Goal: Navigation & Orientation: Find specific page/section

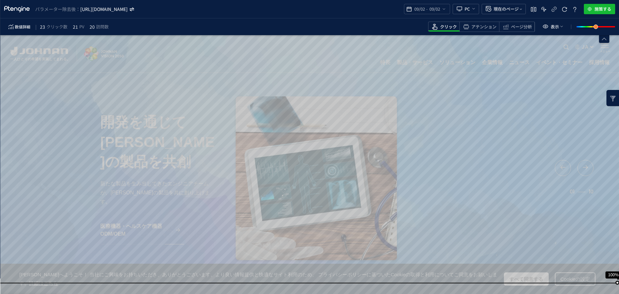
click at [128, 12] on icon "[URL][DOMAIN_NAME]" at bounding box center [104, 9] width 48 height 6
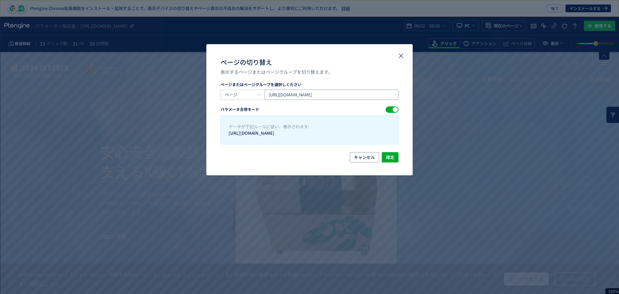
click at [339, 94] on input "[URL][DOMAIN_NAME]" at bounding box center [332, 95] width 134 height 10
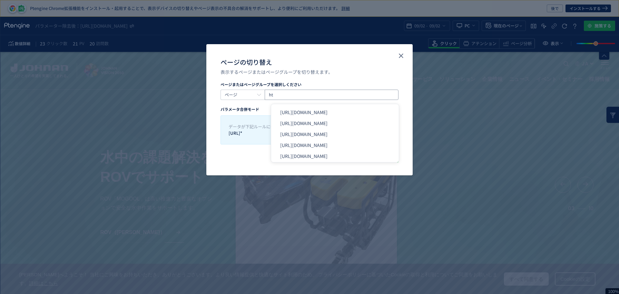
type input "h"
paste input "[URL][DOMAIN_NAME]"
type input "[URL][DOMAIN_NAME]"
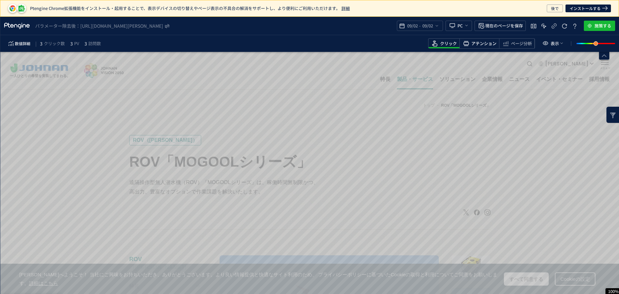
click at [479, 43] on span "アテンション" at bounding box center [483, 44] width 25 height 6
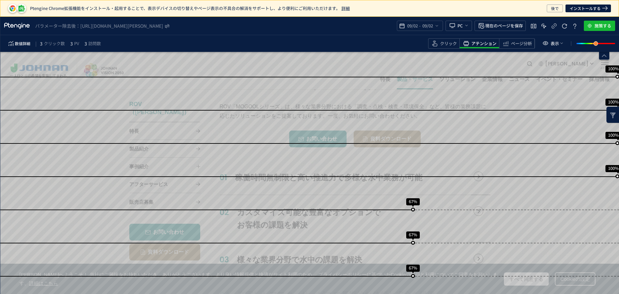
scroll to position [322, 0]
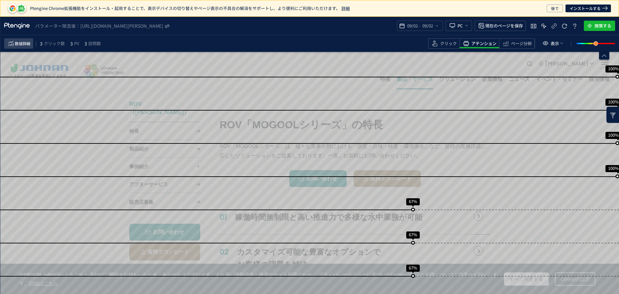
click at [14, 47] on icon "heatmap-toolbar" at bounding box center [11, 44] width 8 height 8
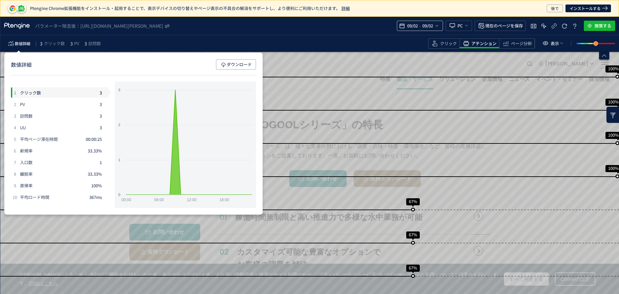
click at [427, 25] on span "09/02" at bounding box center [427, 25] width 13 height 13
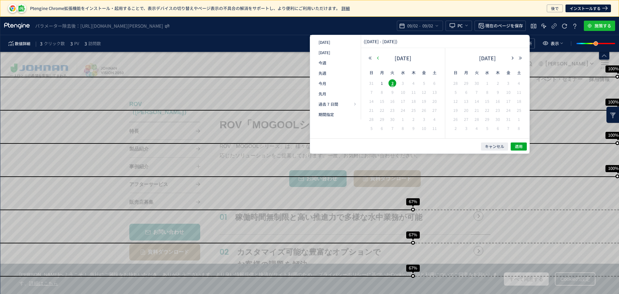
click at [381, 56] on button "button" at bounding box center [378, 58] width 8 height 5
click at [380, 56] on button "button" at bounding box center [378, 58] width 8 height 5
click at [510, 56] on button "button" at bounding box center [513, 58] width 8 height 5
click at [423, 83] on span "1" at bounding box center [424, 83] width 8 height 8
click at [375, 128] on span "31" at bounding box center [371, 128] width 8 height 8
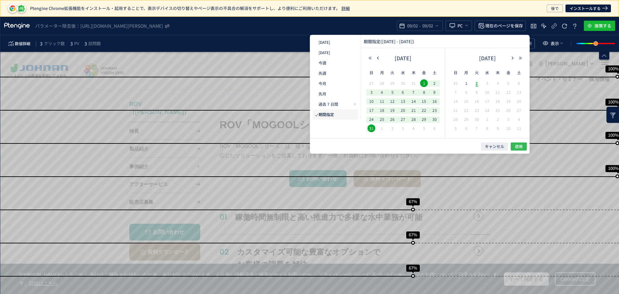
click at [521, 147] on span "適用" at bounding box center [519, 146] width 8 height 5
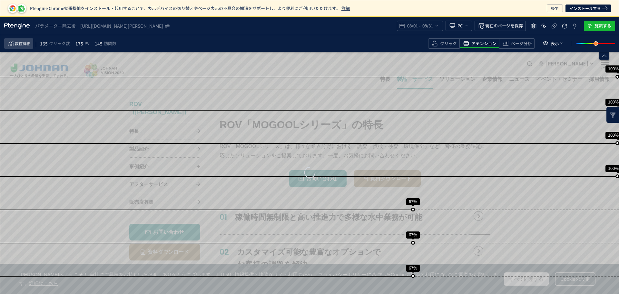
click at [25, 47] on span "数値詳細" at bounding box center [22, 44] width 15 height 8
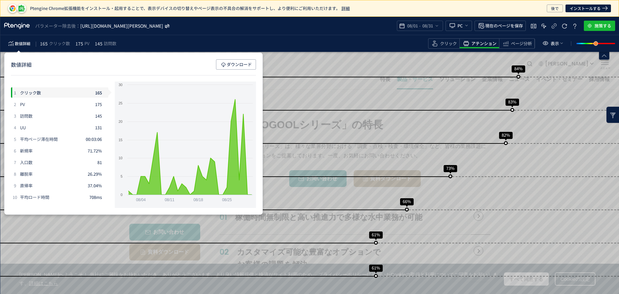
click at [162, 23] on icon "https://www.johnan.com/rov-mogool/*" at bounding box center [121, 26] width 83 height 6
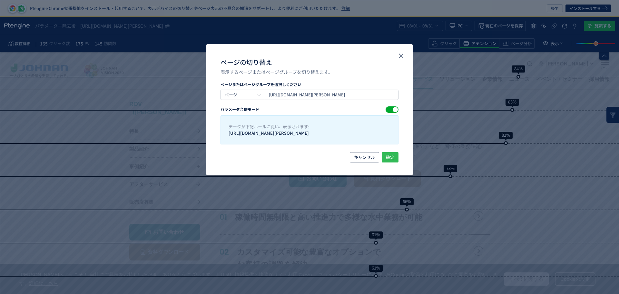
click at [393, 158] on span "確定" at bounding box center [390, 157] width 8 height 10
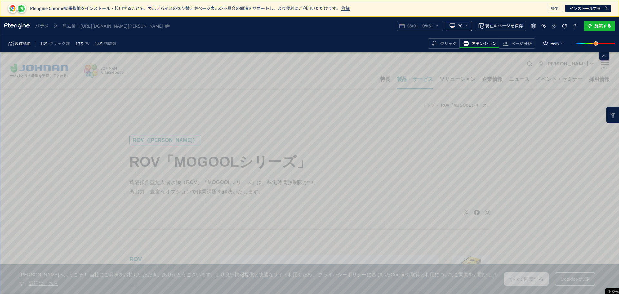
click at [458, 24] on span "PC" at bounding box center [459, 26] width 5 height 10
click at [458, 25] on span "PC" at bounding box center [459, 26] width 5 height 10
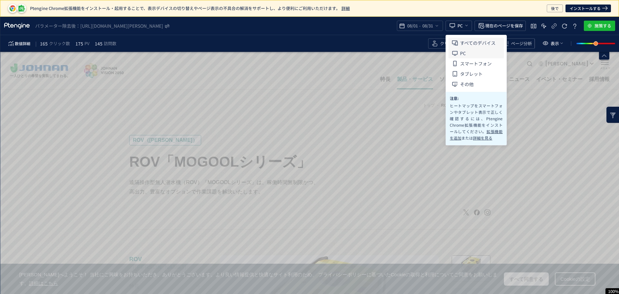
click at [463, 41] on span "すべてのデバイス" at bounding box center [477, 43] width 35 height 10
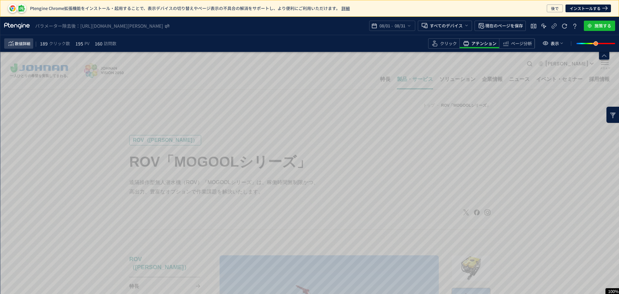
click at [30, 46] on span "数値詳細" at bounding box center [22, 44] width 15 height 8
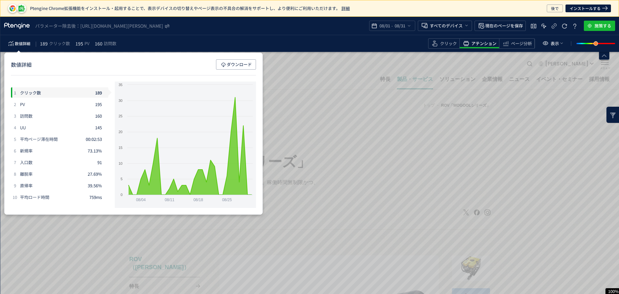
click at [271, 31] on div "パラメーター除去後： https://www.johnan.com/rov-mogool/* 08/01 - 08/31 すべてのデバイス 現在のページを保存…" at bounding box center [309, 26] width 619 height 18
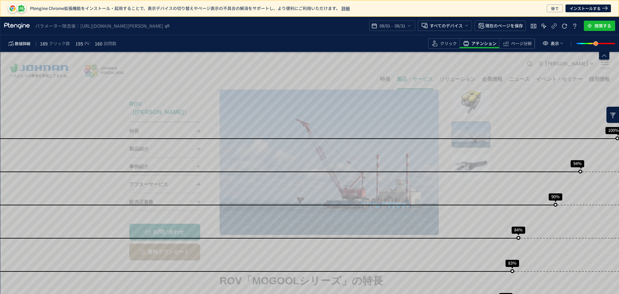
scroll to position [161, 0]
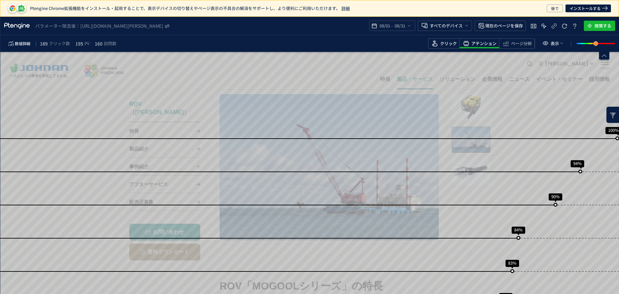
click at [443, 44] on span "クリック" at bounding box center [448, 44] width 17 height 6
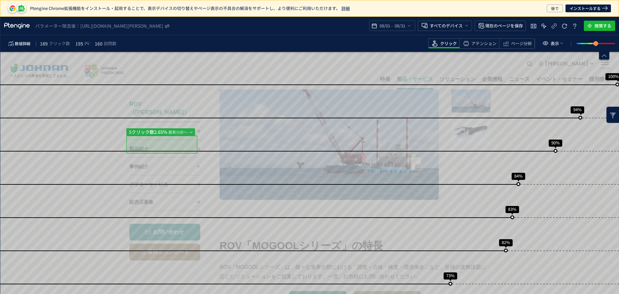
scroll to position [201, 0]
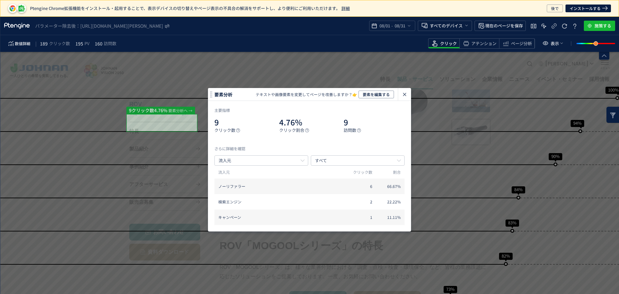
click at [156, 26] on icon "https://www.johnan.com/rov-mogool/*" at bounding box center [121, 26] width 83 height 6
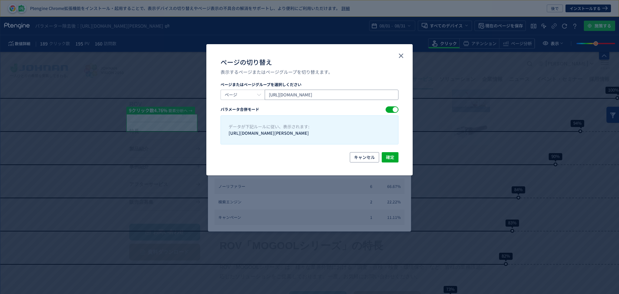
click at [377, 93] on input "https://www.johnan.com/rov-mogool/" at bounding box center [332, 95] width 134 height 10
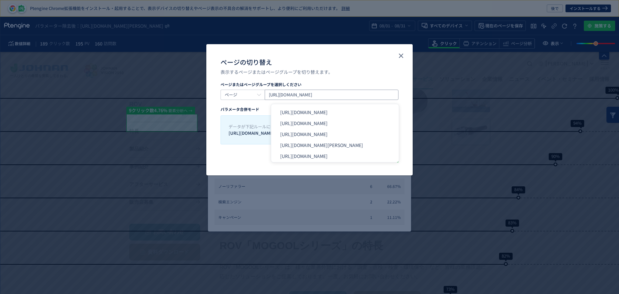
click at [367, 96] on input "https://www.johnan.com/rov-mogool/" at bounding box center [332, 95] width 134 height 10
paste input "rov-feature/"
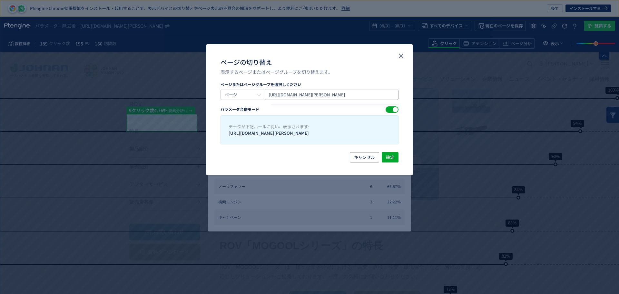
type input "https://www.johnan.com/rov-mogool/rov-feature/"
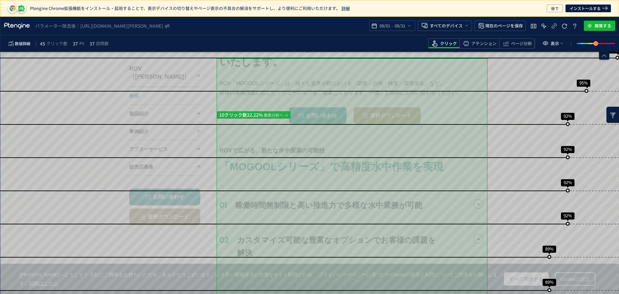
scroll to position [242, 0]
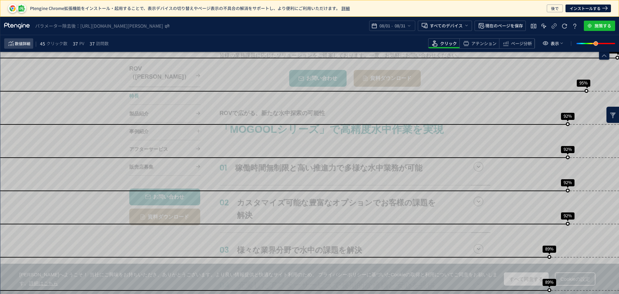
click at [28, 44] on span "数値詳細" at bounding box center [22, 44] width 15 height 8
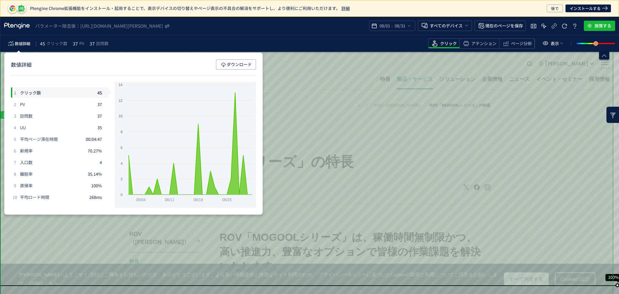
scroll to position [0, 0]
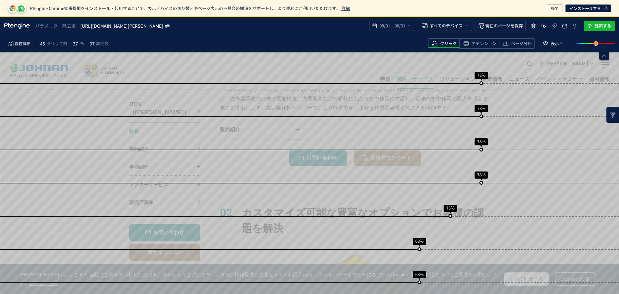
click at [163, 28] on icon "https://www.johnan.com/rov-mogool/rov-feature/*" at bounding box center [121, 26] width 83 height 6
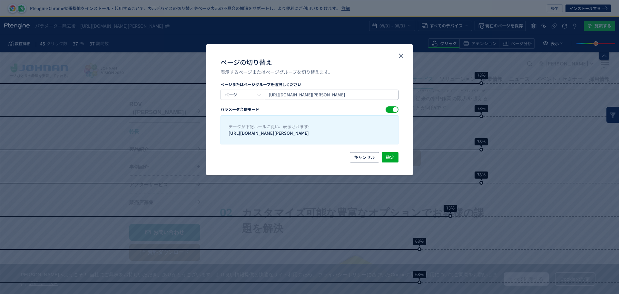
drag, startPoint x: 348, startPoint y: 95, endPoint x: 386, endPoint y: 92, distance: 37.5
click at [386, 92] on input "https://www.johnan.com/rov-mogool/rov-feature/" at bounding box center [332, 95] width 134 height 10
paste input "/rov-scene/"
type input "https://www.johnan.com/rov-mogool/rov-scene/"
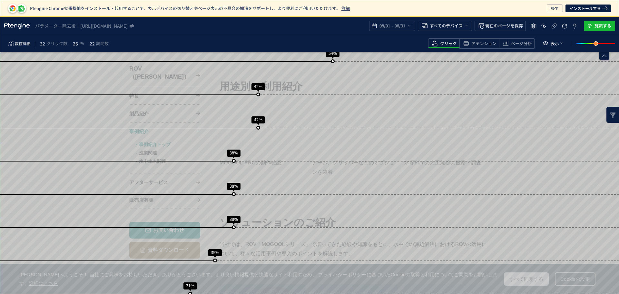
scroll to position [1209, 0]
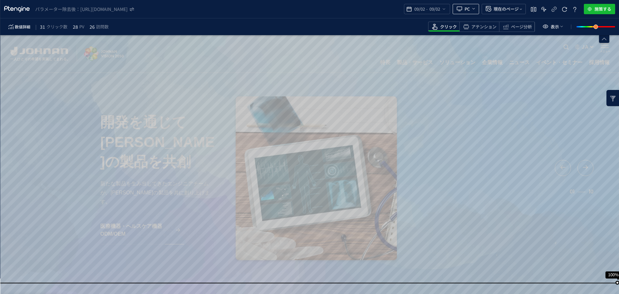
click at [475, 9] on div "パラメーター除去後： [URL][DOMAIN_NAME] 09/02 - 09/02 PC 現在のページ 施策する 数値詳細 31 クリック数 28 PV …" at bounding box center [309, 147] width 619 height 294
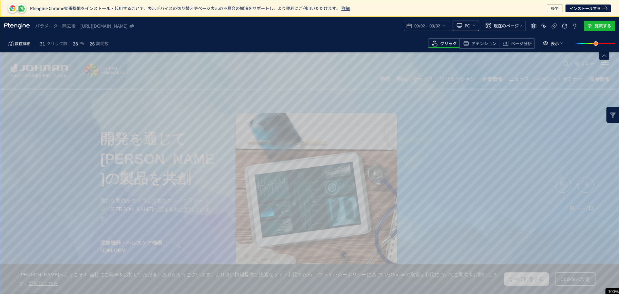
click at [476, 23] on icon "heatmap-top-bar" at bounding box center [473, 25] width 5 height 5
click at [476, 26] on icon "heatmap-top-bar" at bounding box center [473, 25] width 5 height 5
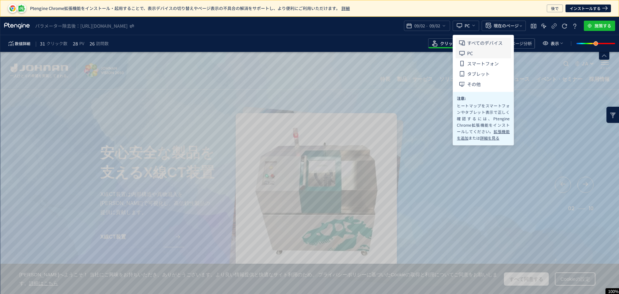
click at [480, 40] on span "すべてのデバイス" at bounding box center [484, 43] width 35 height 10
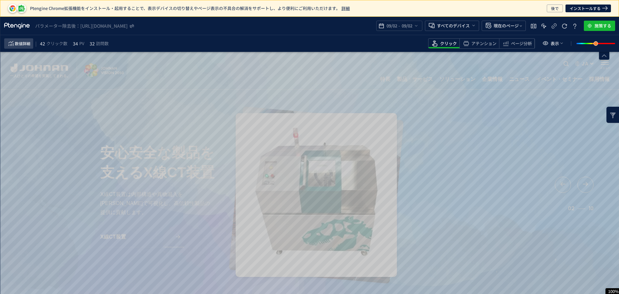
click at [22, 45] on span "数値詳細" at bounding box center [22, 44] width 15 height 8
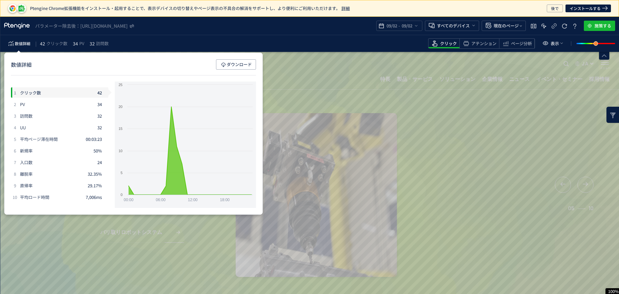
click at [43, 46] on span "42" at bounding box center [42, 44] width 5 height 8
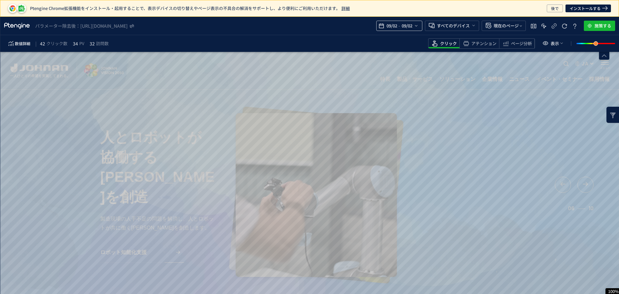
click at [406, 29] on span "09/02" at bounding box center [406, 25] width 13 height 13
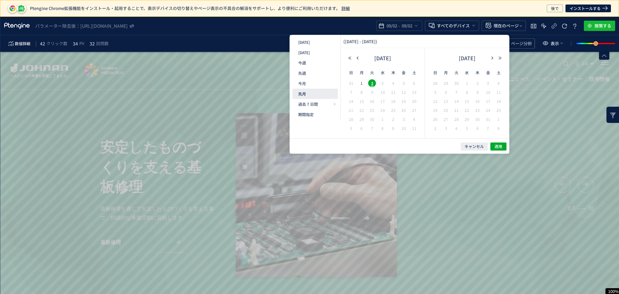
click at [321, 96] on button "先月" at bounding box center [314, 94] width 45 height 10
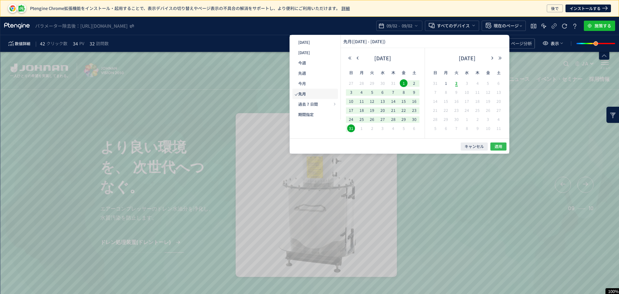
click at [501, 146] on span "適用" at bounding box center [498, 146] width 8 height 5
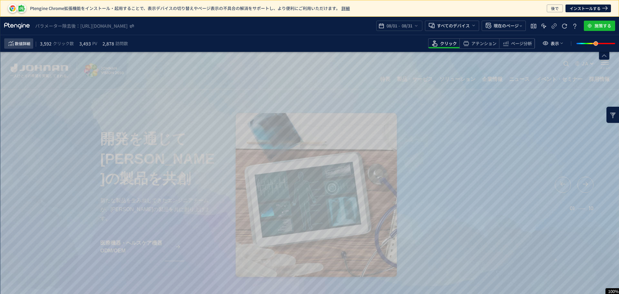
click at [23, 46] on span "数値詳細" at bounding box center [22, 44] width 15 height 8
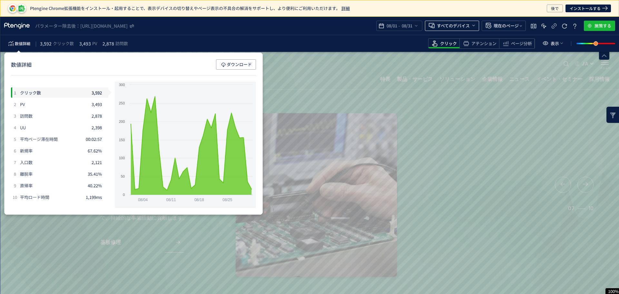
click at [464, 24] on span "すべてのデバイス" at bounding box center [453, 26] width 33 height 10
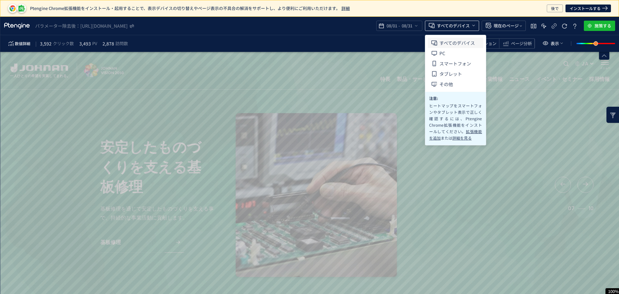
click at [464, 24] on span "すべてのデバイス" at bounding box center [453, 26] width 33 height 10
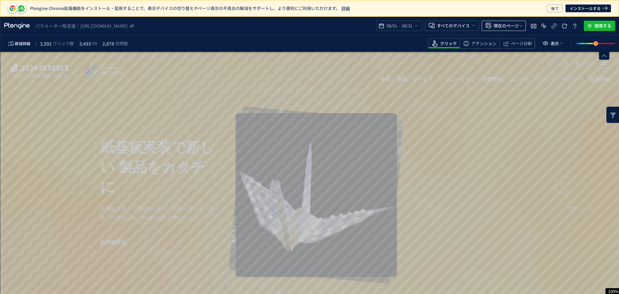
click at [493, 24] on span "heatmap-top-bar" at bounding box center [488, 25] width 9 height 13
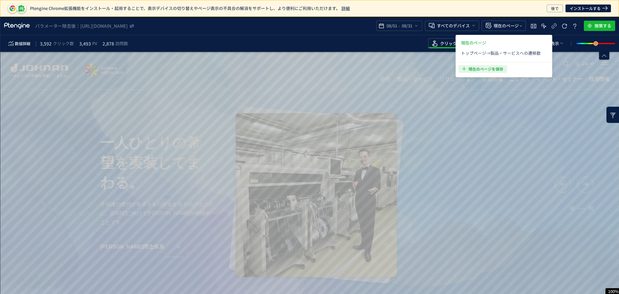
click at [464, 70] on icon "button" at bounding box center [464, 69] width 6 height 6
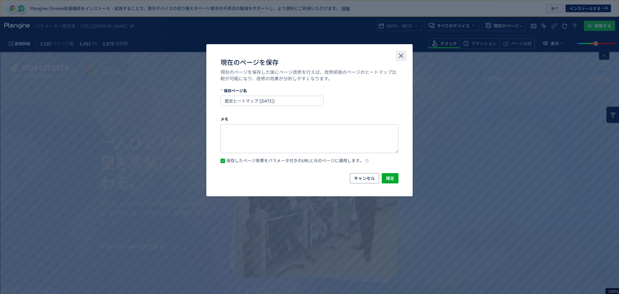
click at [406, 55] on button "close" at bounding box center [401, 56] width 10 height 10
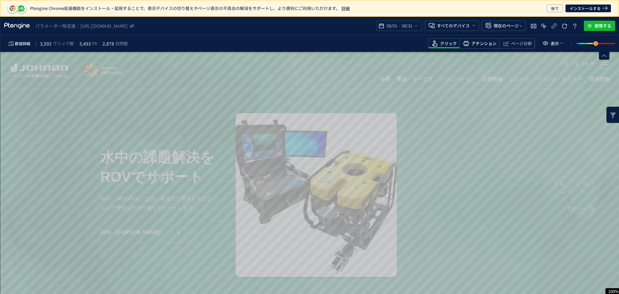
click at [483, 45] on span "アテンション" at bounding box center [483, 44] width 25 height 6
